Goal: Find specific page/section: Find specific page/section

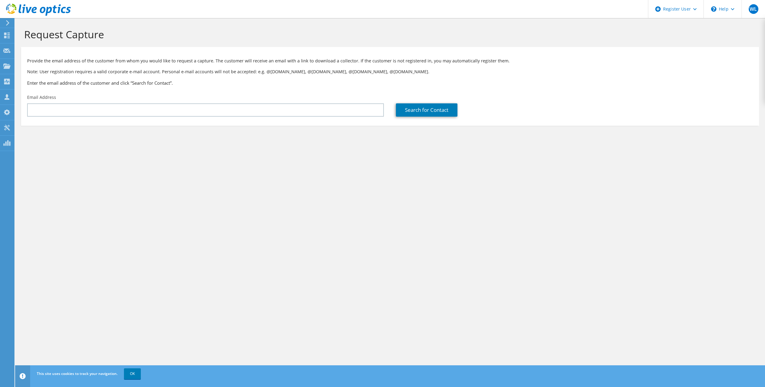
click at [8, 22] on use at bounding box center [7, 22] width 3 height 5
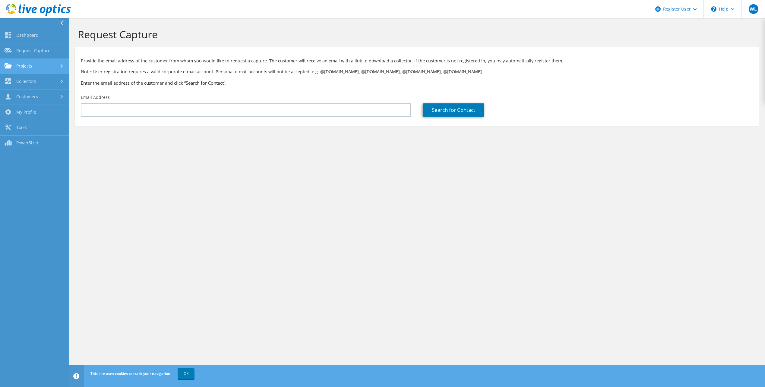
click at [52, 65] on link "Projects" at bounding box center [34, 66] width 69 height 15
click at [35, 82] on link "Search Projects" at bounding box center [34, 81] width 69 height 15
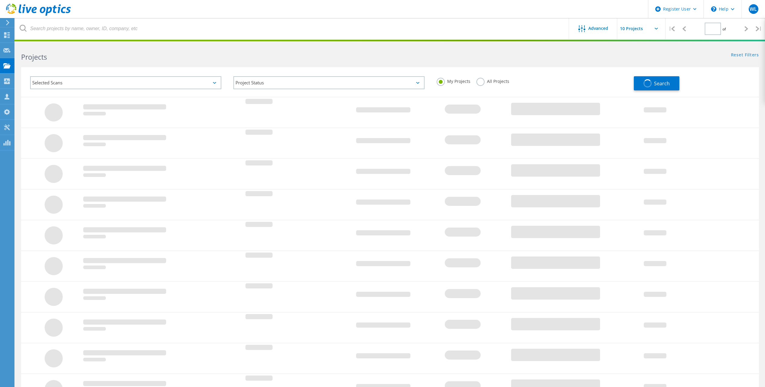
type input "1"
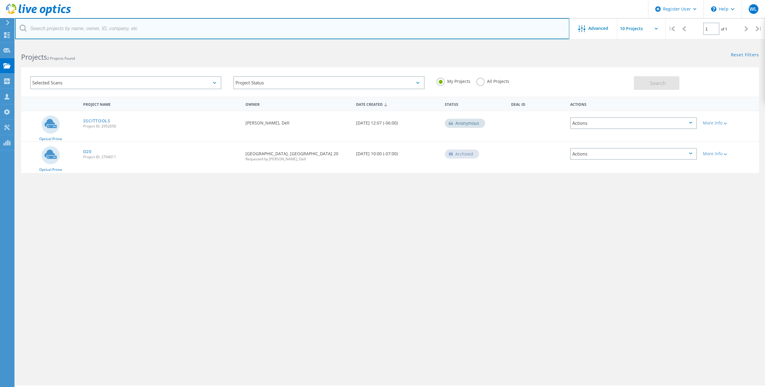
click at [109, 36] on input "text" at bounding box center [292, 28] width 554 height 21
type input "flathead"
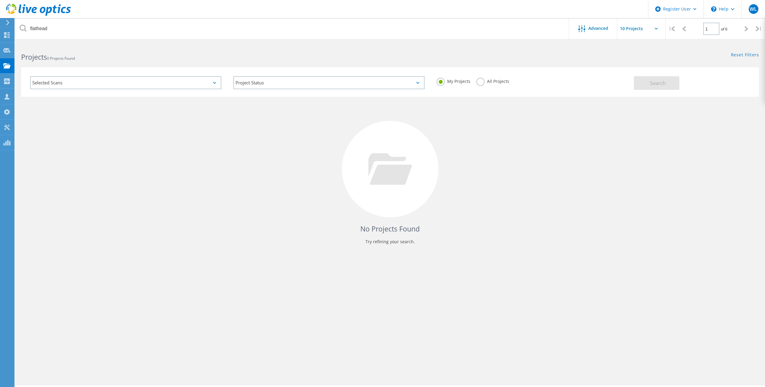
click at [482, 79] on label "All Projects" at bounding box center [492, 81] width 33 height 6
click at [0, 0] on input "All Projects" at bounding box center [0, 0] width 0 height 0
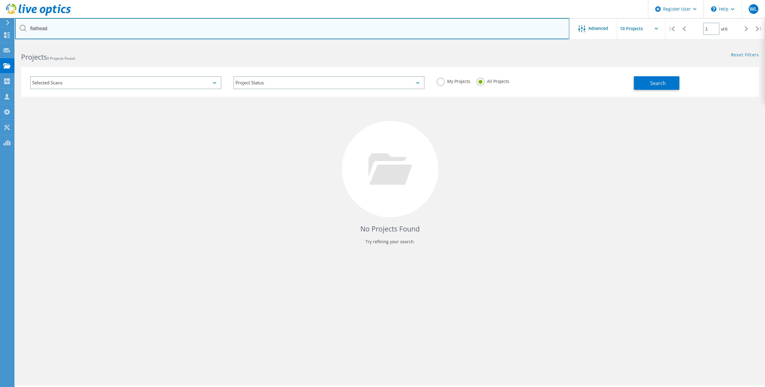
click at [367, 34] on input "flathead" at bounding box center [292, 28] width 554 height 21
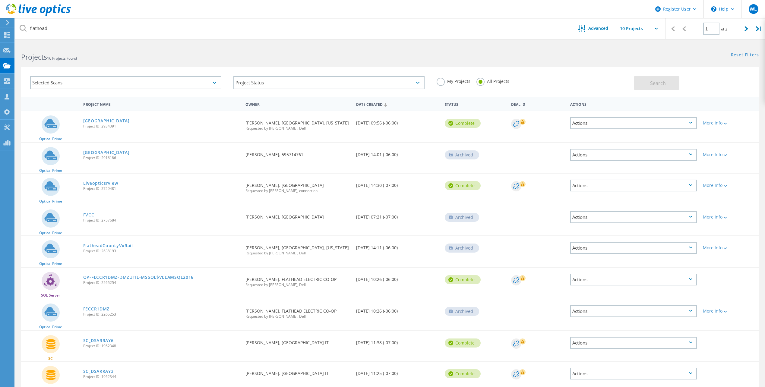
click at [99, 119] on link "[GEOGRAPHIC_DATA]" at bounding box center [106, 121] width 46 height 4
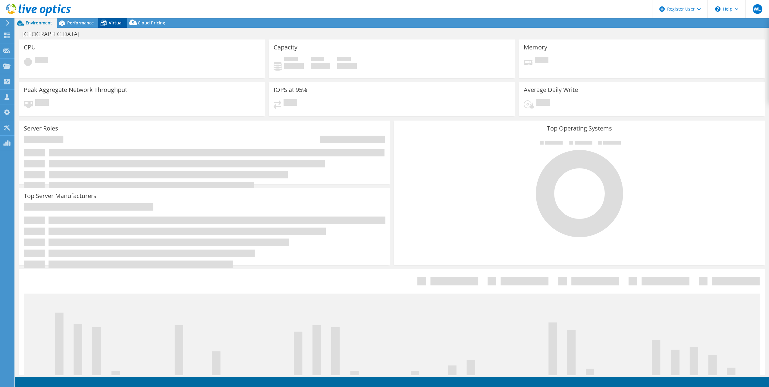
select select "USD"
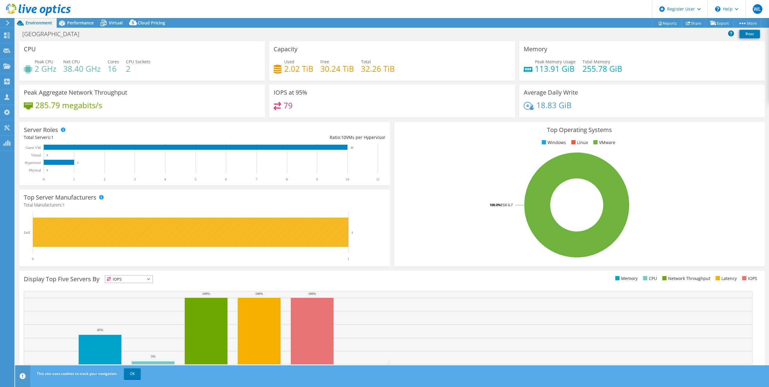
click at [219, 233] on rect at bounding box center [191, 232] width 316 height 29
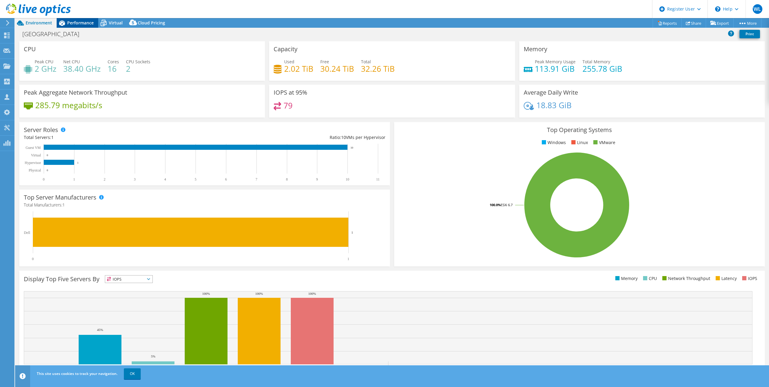
click at [72, 25] on span "Performance" at bounding box center [80, 23] width 27 height 6
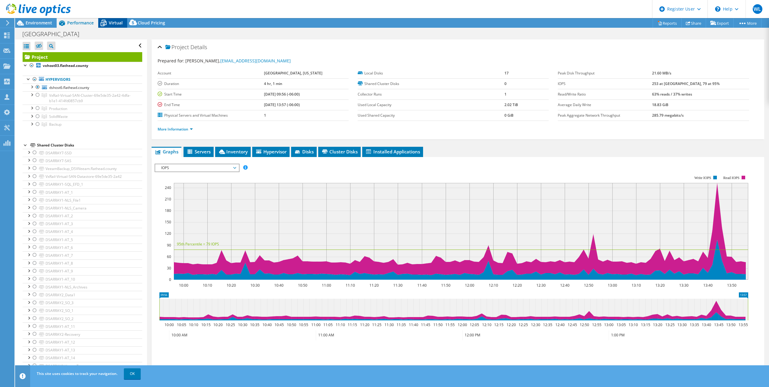
click at [121, 24] on span "Virtual" at bounding box center [116, 23] width 14 height 6
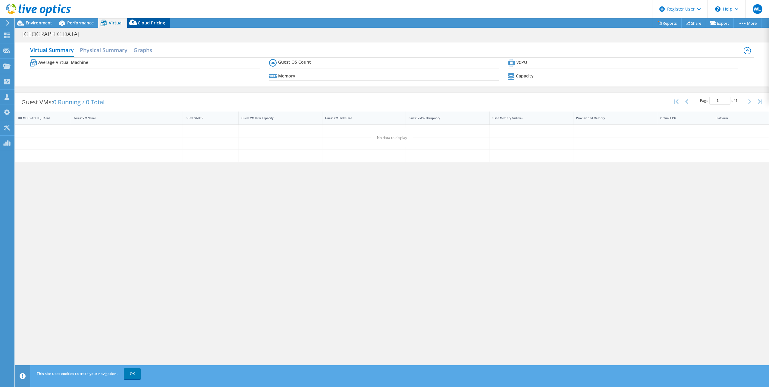
click at [151, 24] on span "Cloud Pricing" at bounding box center [151, 23] width 27 height 6
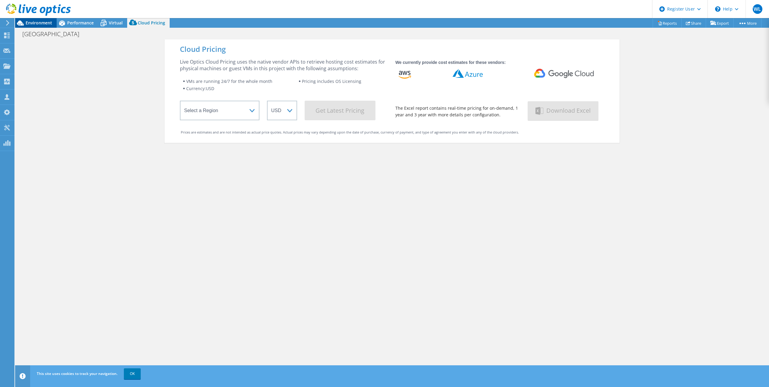
click at [35, 26] on div "Environment" at bounding box center [36, 23] width 42 height 10
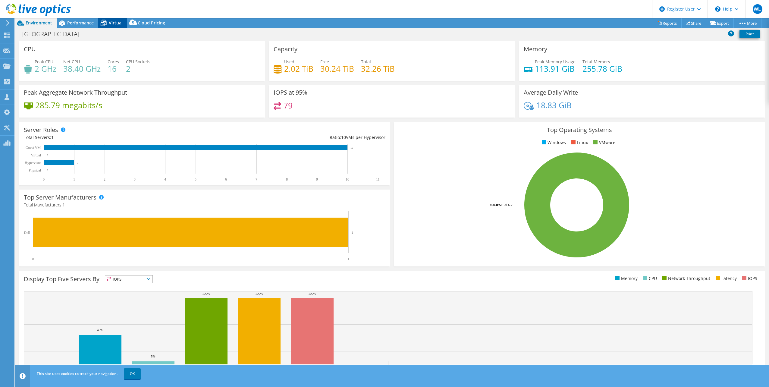
click at [106, 20] on icon at bounding box center [103, 23] width 11 height 11
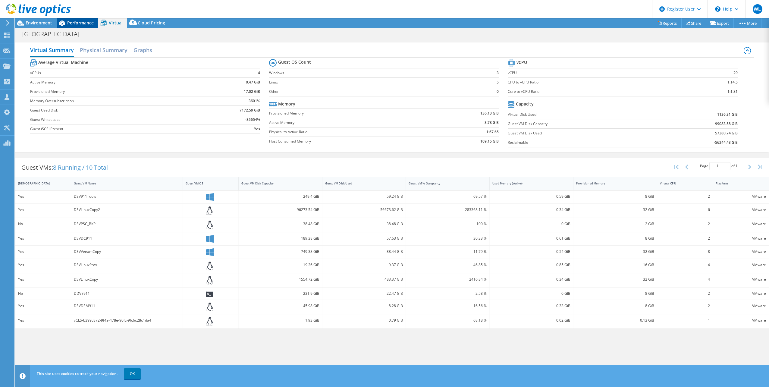
click at [84, 23] on span "Performance" at bounding box center [80, 23] width 27 height 6
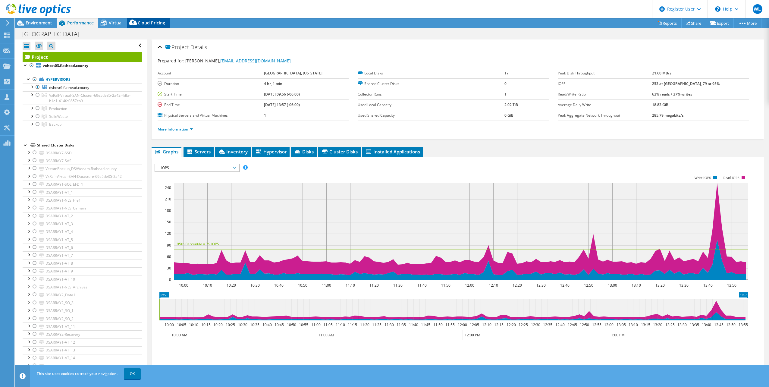
click at [138, 23] on icon at bounding box center [133, 24] width 12 height 12
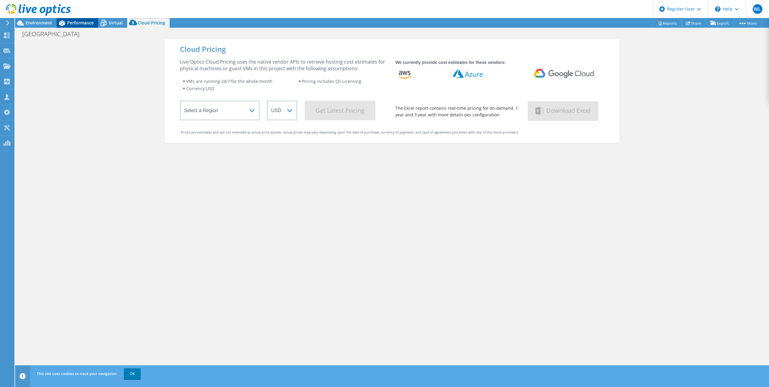
click at [64, 23] on icon at bounding box center [62, 22] width 6 height 5
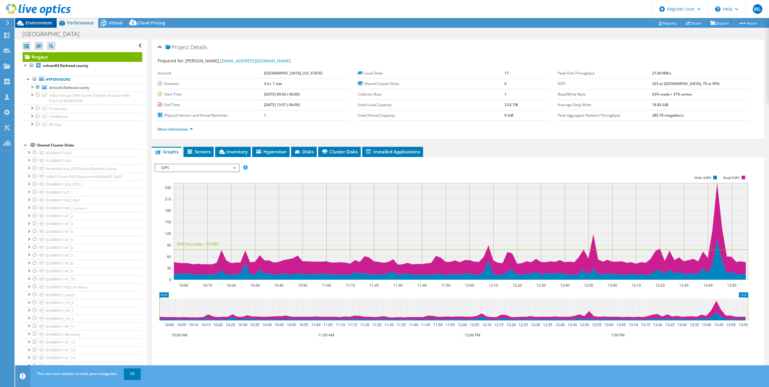
click at [44, 23] on span "Environment" at bounding box center [39, 23] width 27 height 6
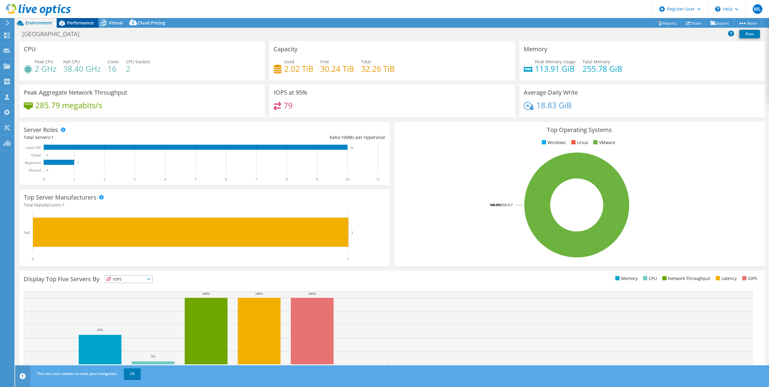
click at [82, 21] on span "Performance" at bounding box center [80, 23] width 27 height 6
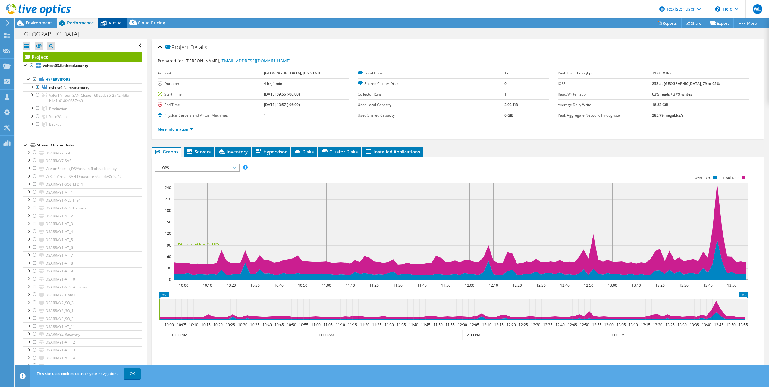
click at [114, 21] on span "Virtual" at bounding box center [116, 23] width 14 height 6
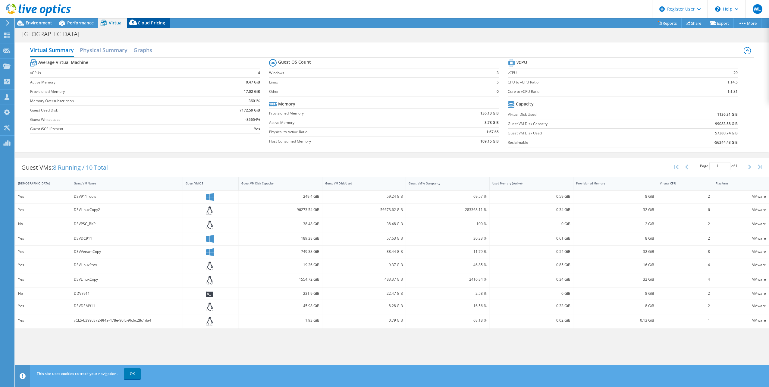
click at [154, 25] on span "Cloud Pricing" at bounding box center [151, 23] width 27 height 6
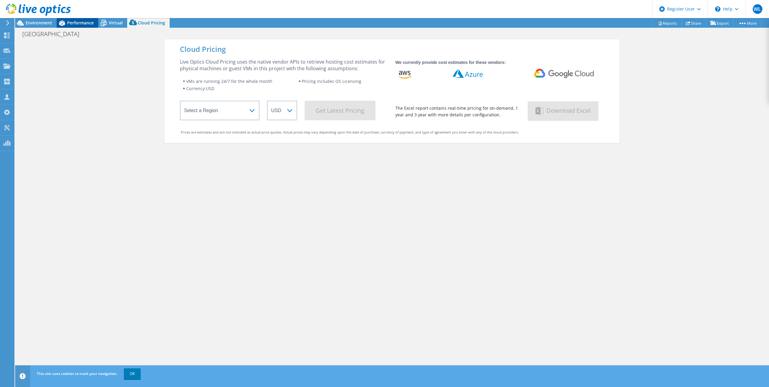
click at [67, 26] on div "Performance" at bounding box center [78, 23] width 42 height 10
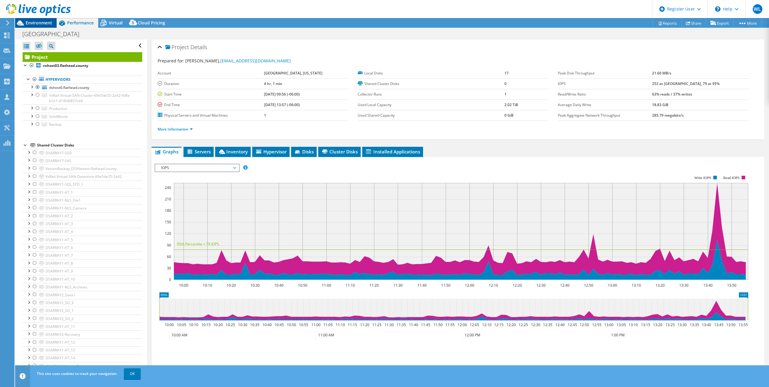
click at [39, 26] on div "Environment" at bounding box center [36, 23] width 42 height 10
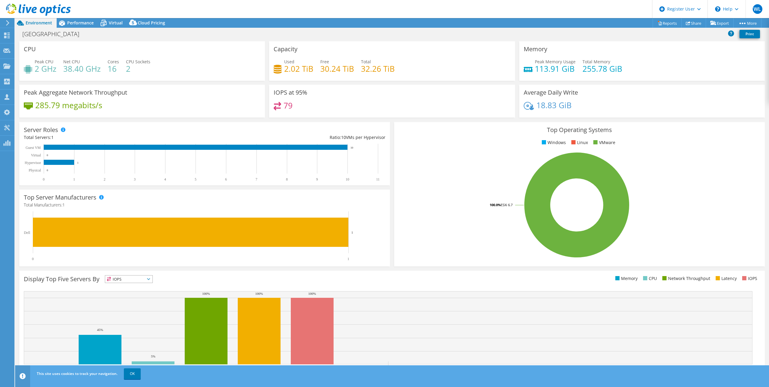
click at [171, 80] on div "CPU Peak CPU 2 GHz Net CPU 38.40 GHz Cores 16 CPU Sockets 2" at bounding box center [142, 60] width 246 height 39
click at [71, 20] on div "Performance" at bounding box center [78, 23] width 42 height 10
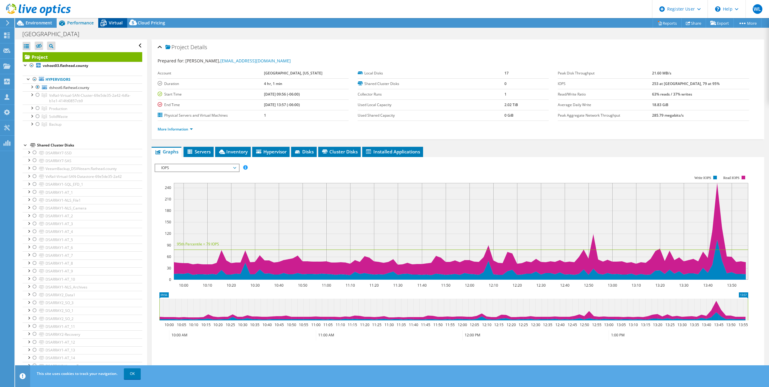
click at [112, 21] on span "Virtual" at bounding box center [116, 23] width 14 height 6
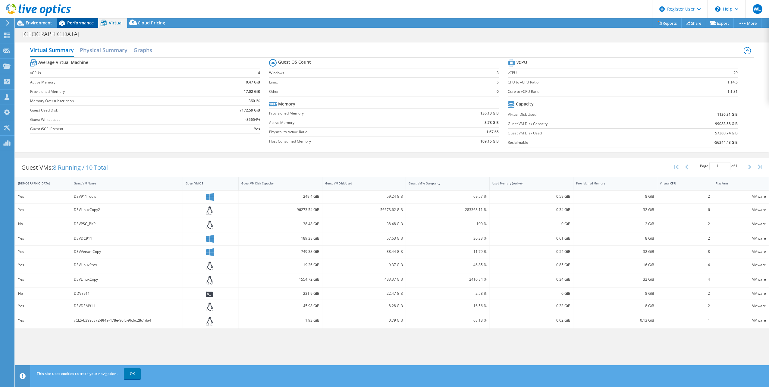
click at [90, 20] on span "Performance" at bounding box center [80, 23] width 27 height 6
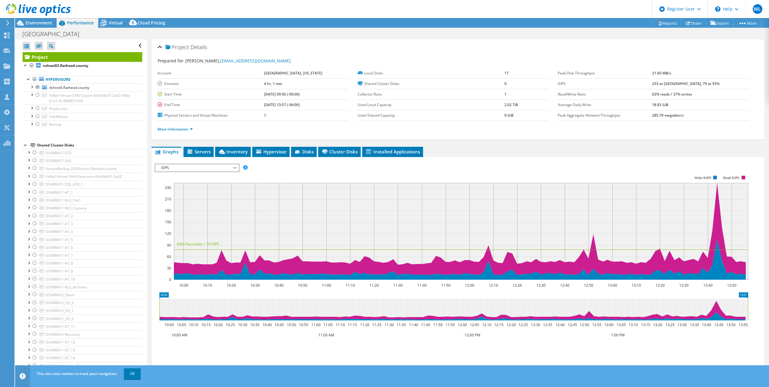
click at [50, 20] on div at bounding box center [35, 10] width 71 height 20
click at [49, 23] on span "Environment" at bounding box center [39, 23] width 27 height 6
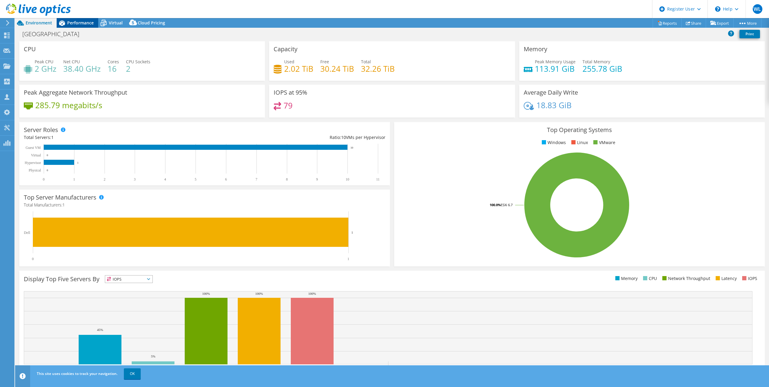
click at [90, 21] on span "Performance" at bounding box center [80, 23] width 27 height 6
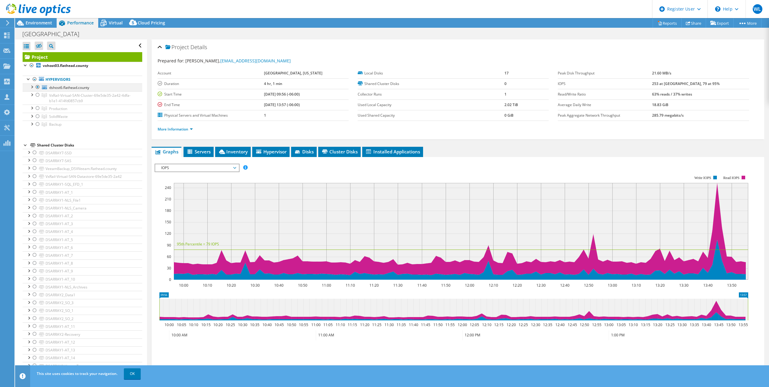
click at [33, 86] on div at bounding box center [32, 86] width 6 height 6
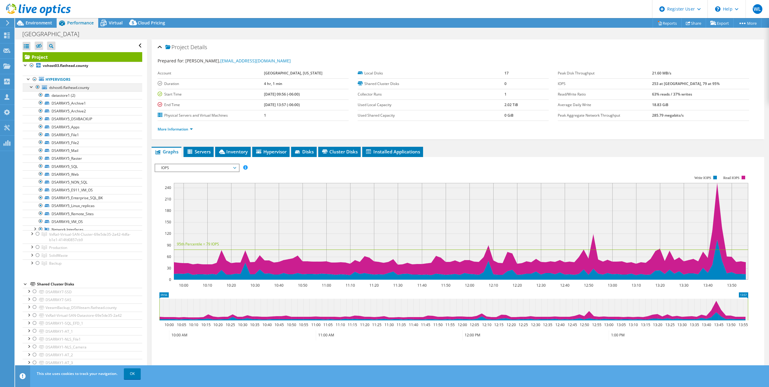
click at [33, 86] on div at bounding box center [32, 86] width 6 height 6
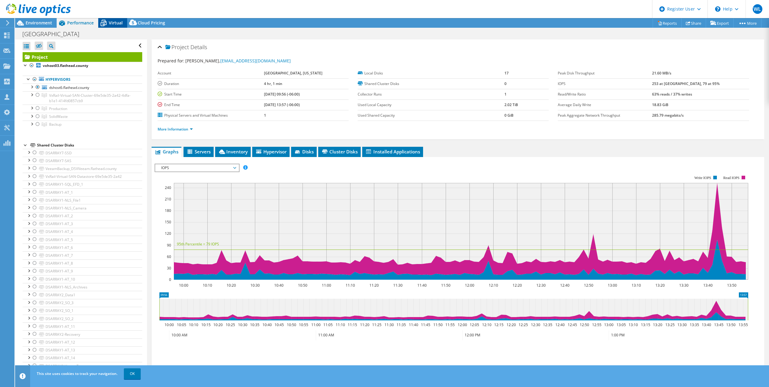
click at [112, 18] on div "Virtual" at bounding box center [112, 23] width 29 height 10
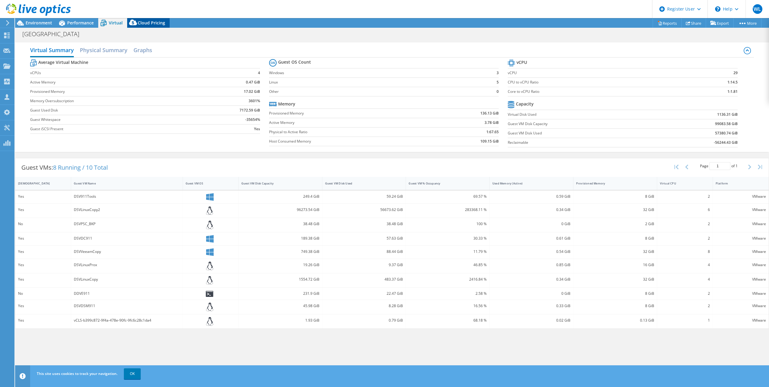
click at [140, 21] on span "Cloud Pricing" at bounding box center [151, 23] width 27 height 6
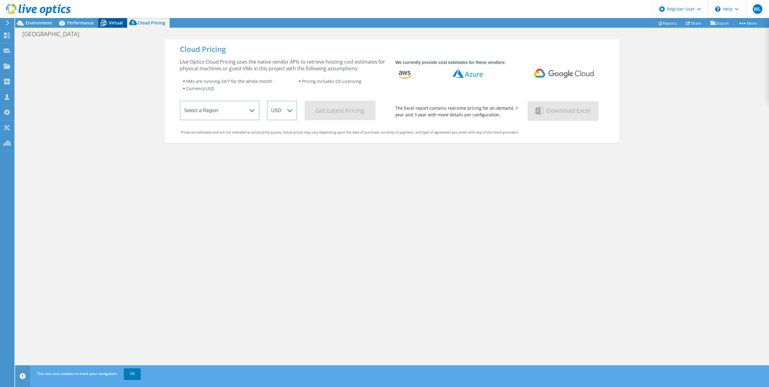
click at [110, 27] on div "Virtual" at bounding box center [112, 23] width 29 height 10
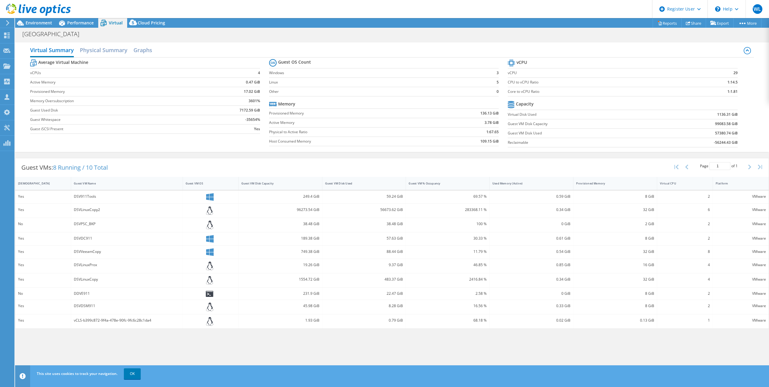
scroll to position [30, 0]
click at [89, 22] on span "Performance" at bounding box center [80, 23] width 27 height 6
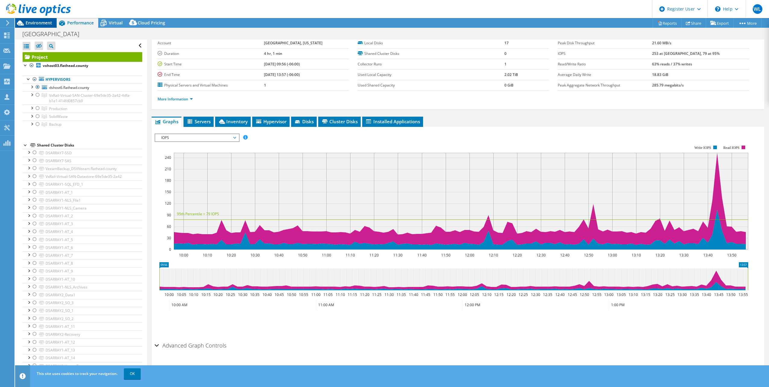
click at [45, 24] on span "Environment" at bounding box center [39, 23] width 27 height 6
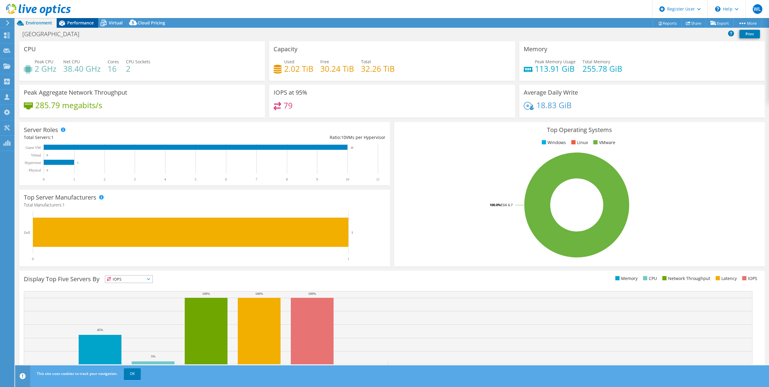
click at [71, 27] on div "Performance" at bounding box center [78, 23] width 42 height 10
